Goal: Information Seeking & Learning: Learn about a topic

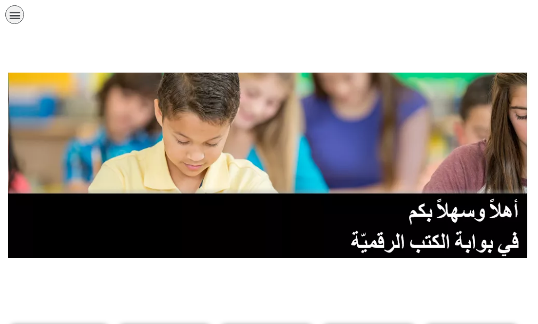
click at [14, 20] on icon "כפתור פתיחת תפריט" at bounding box center [15, 15] width 12 height 12
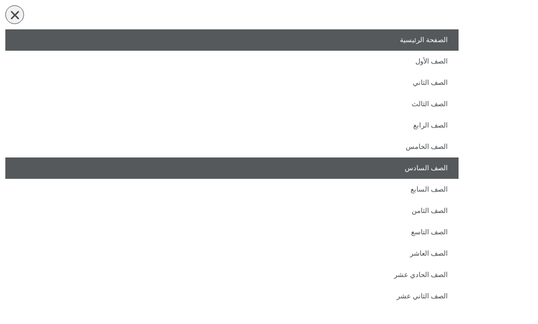
click at [424, 159] on link "الصف السادس" at bounding box center [231, 167] width 453 height 21
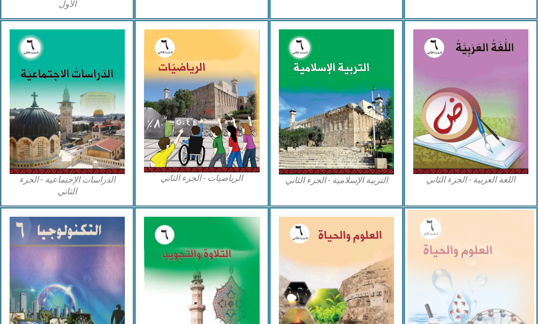
scroll to position [542, 0]
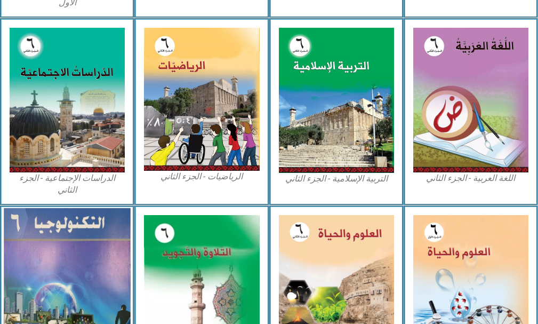
click at [49, 271] on img at bounding box center [67, 285] width 127 height 155
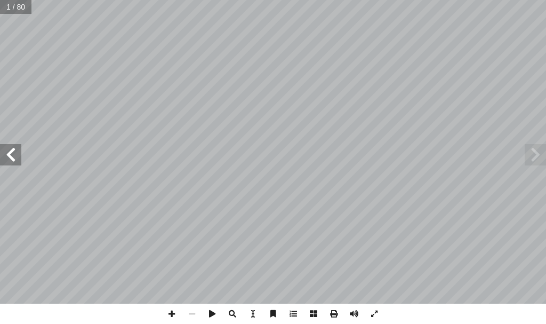
click at [2, 164] on span at bounding box center [10, 154] width 21 height 21
click at [2, 157] on span at bounding box center [10, 154] width 21 height 21
